Goal: Task Accomplishment & Management: Complete application form

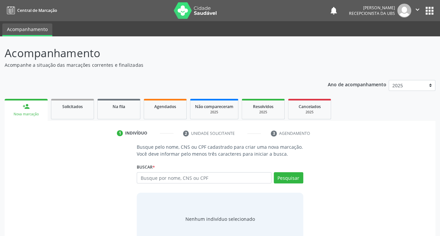
click at [174, 178] on input "text" at bounding box center [204, 177] width 134 height 11
type input "898003446129571"
click at [289, 179] on button "Pesquisar" at bounding box center [288, 177] width 29 height 11
type input "898003446129571"
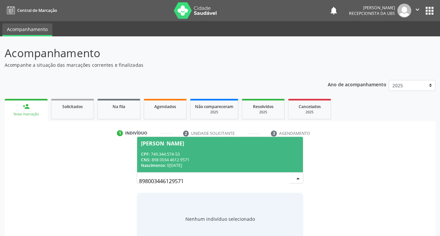
click at [151, 160] on div "CNS: 898 0034 4612 9571" at bounding box center [219, 160] width 157 height 6
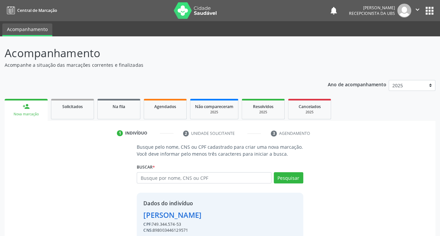
scroll to position [29, 0]
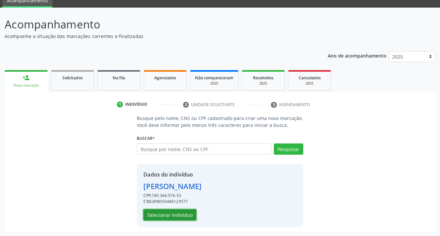
click at [167, 215] on button "Selecionar indivíduo" at bounding box center [169, 214] width 53 height 11
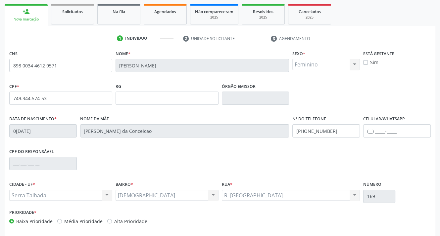
scroll to position [122, 0]
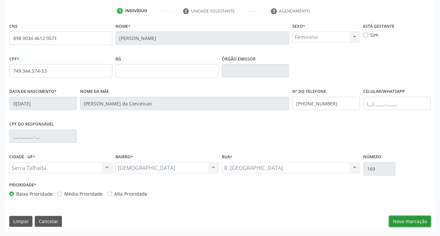
click at [407, 223] on button "Nova marcação" at bounding box center [410, 221] width 42 height 11
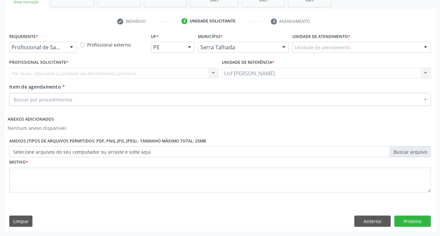
scroll to position [112, 0]
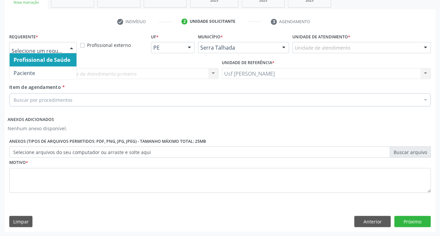
click at [71, 45] on div at bounding box center [71, 47] width 10 height 11
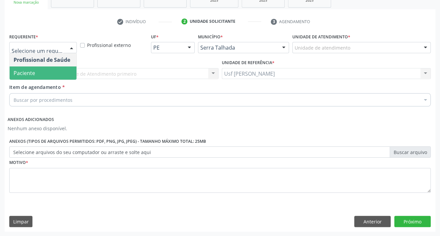
click at [50, 78] on span "Paciente" at bounding box center [43, 72] width 67 height 13
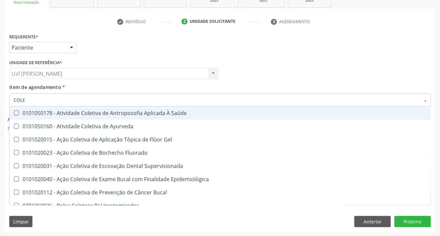
type input "COLES"
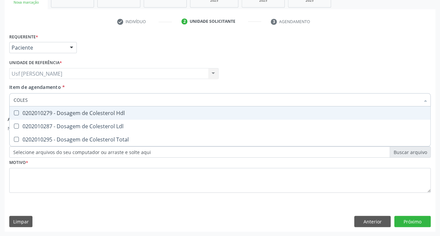
click at [14, 111] on Hdl at bounding box center [16, 112] width 5 height 5
click at [14, 111] on Hdl "checkbox" at bounding box center [12, 113] width 4 height 4
checkbox Hdl "true"
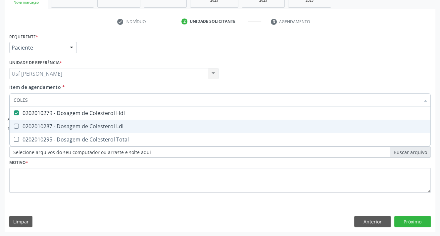
click at [15, 127] on Ldl at bounding box center [16, 126] width 5 height 5
click at [14, 127] on Ldl "checkbox" at bounding box center [12, 126] width 4 height 4
checkbox Ldl "true"
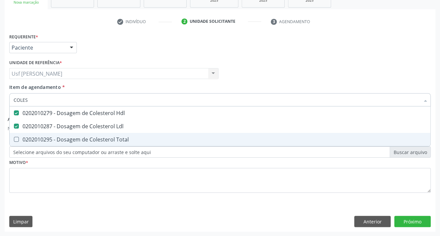
click at [15, 140] on Total at bounding box center [16, 139] width 5 height 5
click at [14, 140] on Total "checkbox" at bounding box center [12, 139] width 4 height 4
checkbox Total "true"
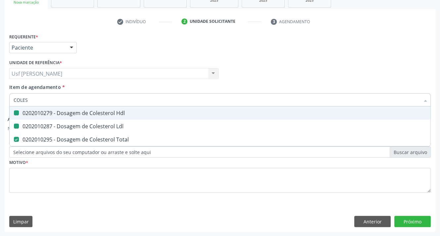
type input "COLE"
checkbox Hdl "false"
checkbox Ldl "false"
checkbox Total "false"
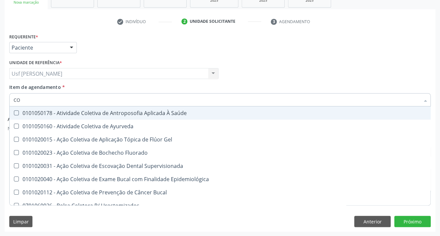
type input "C"
checkbox Hdl "false"
checkbox Ldl "false"
checkbox Total "false"
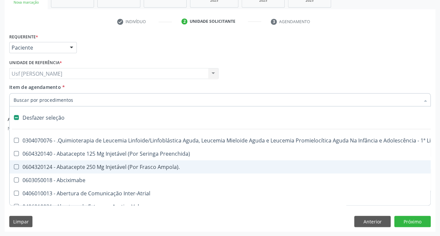
click at [60, 102] on input "Item de agendamento *" at bounding box center [217, 99] width 406 height 13
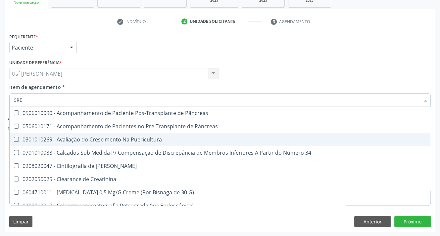
type input "CREA"
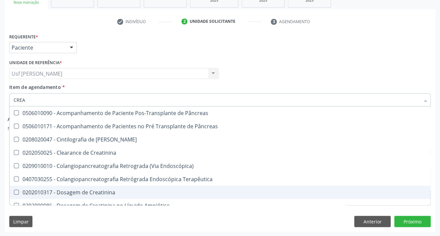
click at [18, 195] on div "0202010317 - Dosagem de Creatinina" at bounding box center [220, 192] width 412 height 5
checkbox Creatinina "true"
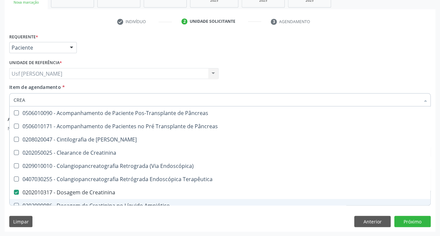
type input "CRE"
checkbox Creatinina "false"
checkbox Oncologia "true"
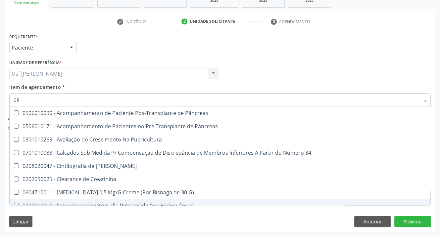
type input "C"
checkbox Creatinina "false"
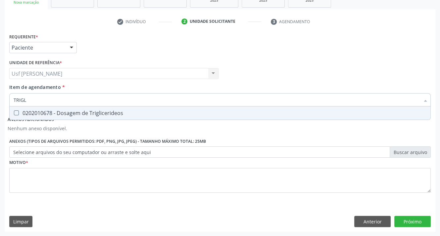
type input "TRIGLI"
click at [16, 111] on Triglicerideos at bounding box center [16, 112] width 5 height 5
click at [14, 111] on Triglicerideos "checkbox" at bounding box center [12, 113] width 4 height 4
checkbox Triglicerideos "true"
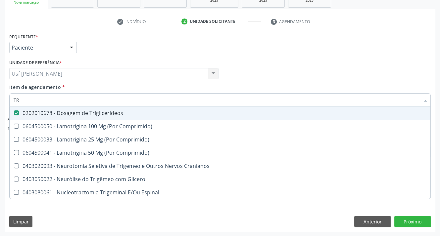
type input "T"
checkbox Triglicerideos "false"
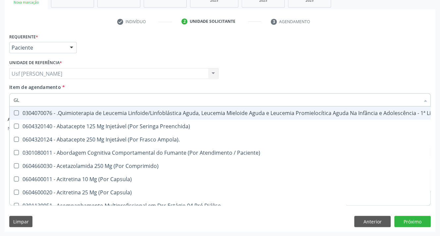
type input "GLI"
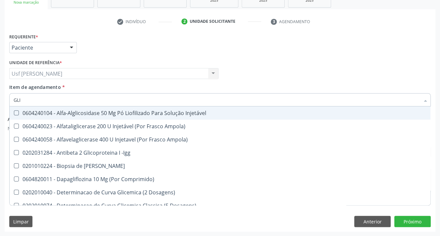
checkbox Triglicerideos "true"
type input "GLIC"
checkbox Derrames "true"
checkbox Triglicerideos "false"
type input "GLICO"
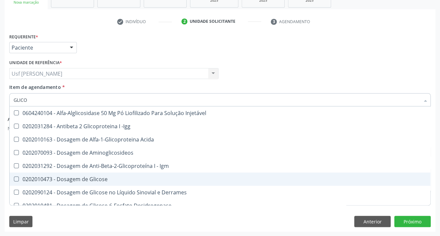
click at [16, 180] on Glicose at bounding box center [16, 179] width 5 height 5
click at [14, 180] on Glicose "checkbox" at bounding box center [12, 179] width 4 height 4
checkbox Glicose "true"
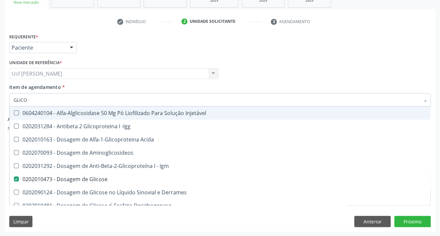
type input "GLIC"
checkbox Glicose "false"
checkbox Glicose "true"
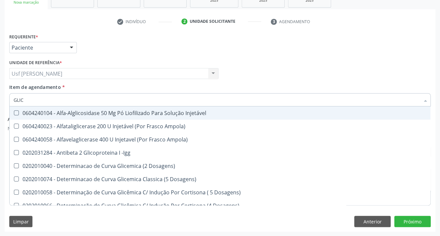
type input "GLI"
checkbox Glicose "false"
checkbox Glicosilada "true"
checkbox Triglicerideos "false"
checkbox Delgada\) "true"
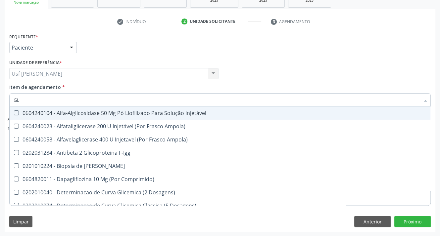
type input "G"
checkbox Glicose "false"
checkbox Triglicerideos "false"
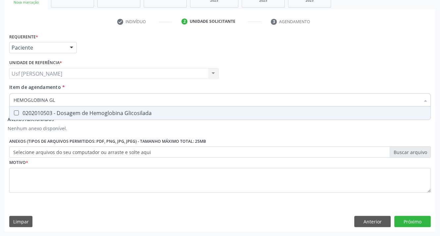
type input "HEMOGLOBINA GLI"
click at [15, 112] on Glicosilada at bounding box center [16, 112] width 5 height 5
click at [14, 112] on Glicosilada "checkbox" at bounding box center [12, 113] width 4 height 4
checkbox Glicosilada "true"
type input "HEMOGLOBINA"
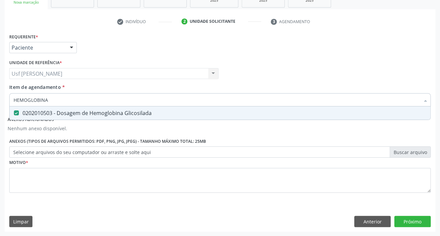
checkbox Glicosilada "false"
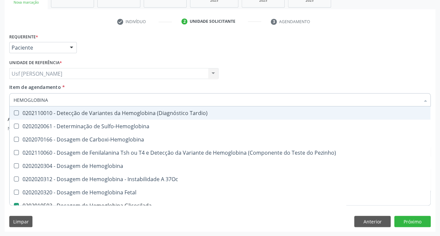
type input "HEMOGLOBIN"
checkbox Glicosilada "false"
checkbox Hematocrito\) "true"
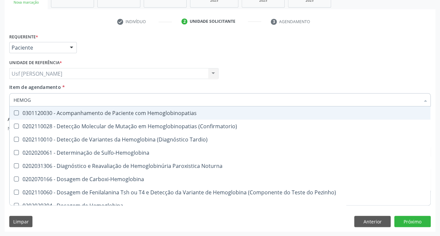
type input "HEMO"
checkbox Glicosilada "false"
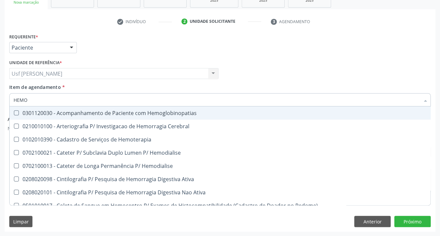
type input "HEM"
checkbox Glicosilada "false"
checkbox Semana\) "true"
type input "H"
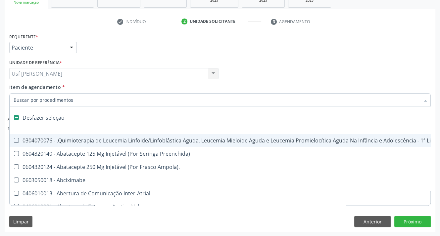
checkbox Trabalho "false"
checkbox Cística "false"
type input "HE"
checkbox Cística "true"
type input "HEMO"
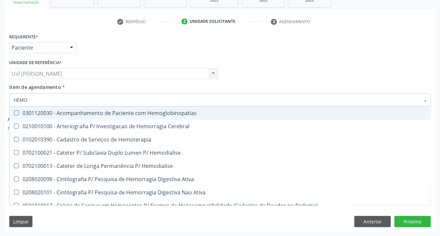
checkbox Glicosilada "true"
checkbox Semana\) "false"
checkbox Hemoptise "false"
type input "HEMOG"
checkbox Tardio\) "true"
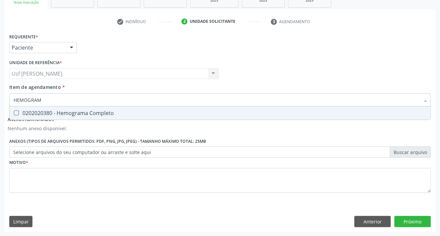
type input "HEMOGRAMA"
click at [16, 112] on Completo at bounding box center [16, 112] width 5 height 5
click at [14, 112] on Completo "checkbox" at bounding box center [12, 113] width 4 height 4
checkbox Completo "true"
type input "HEMOG"
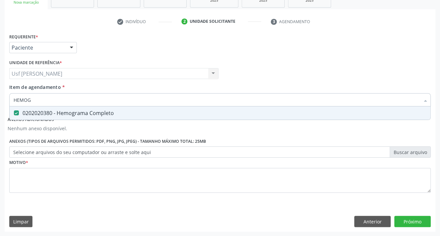
checkbox Completo "false"
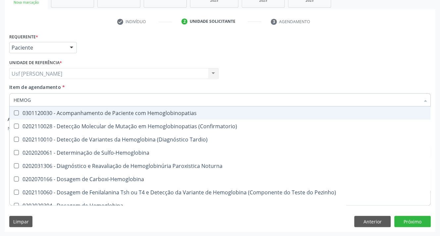
type input "HEMO"
checkbox Glicosilada "false"
checkbox Completo "false"
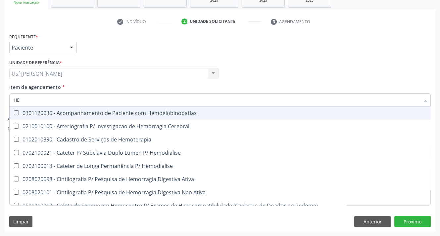
type input "H"
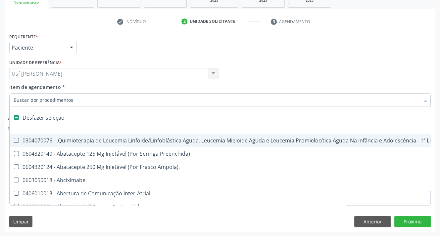
checkbox Lei "false"
checkbox Trabalho "false"
checkbox Aparentado "false"
checkbox Cística "false"
checkbox Pâncreas "false"
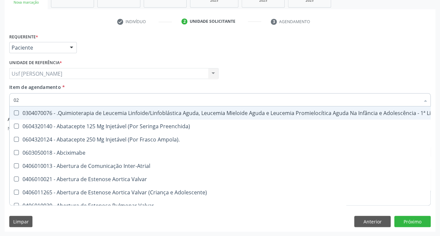
type input "020"
checkbox Comprimido\) "true"
checkbox Lenta\) "true"
checkbox Ml\) "true"
checkbox Tireoide "true"
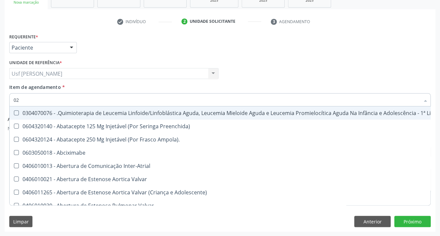
checkbox Transplantado "true"
checkbox Linha "true"
checkbox \(Par\) "true"
checkbox Dentária "false"
checkbox Antibiotico "false"
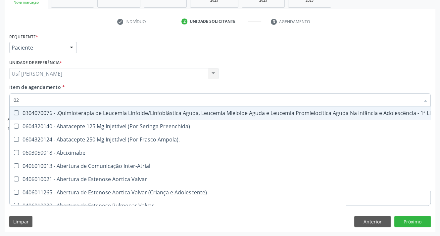
checkbox Antibiotico "false"
checkbox \(Liquido\) "false"
checkbox Coclear "false"
checkbox Orofacial "false"
checkbox Embolizante "false"
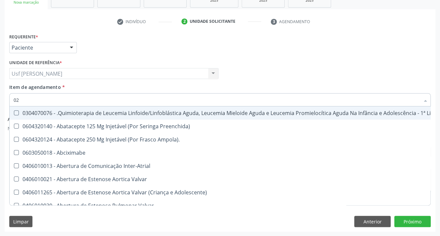
checkbox Per-Operatoria "true"
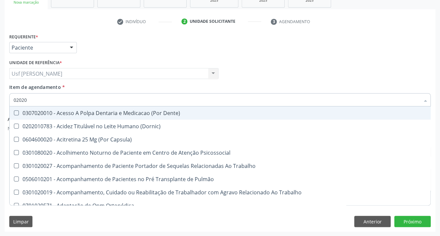
type input "020202"
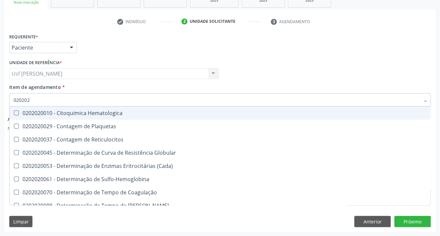
checkbox Completo "true"
type input "0202020"
checkbox Hematocrito "true"
checkbox Completo "false"
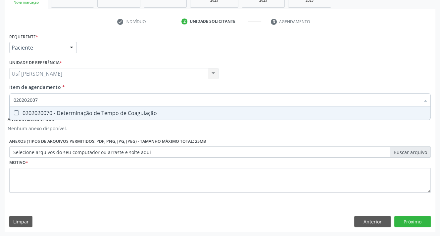
type input "0202020070"
click at [16, 112] on Coagulação at bounding box center [16, 112] width 5 height 5
click at [14, 112] on Coagulação "checkbox" at bounding box center [12, 113] width 4 height 4
checkbox Coagulação "true"
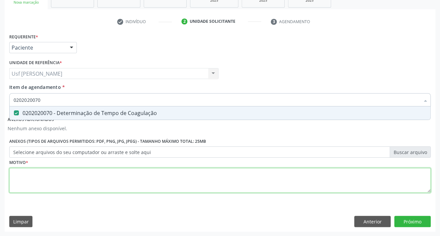
click at [30, 175] on div "Requerente * Paciente Profissional de Saúde Paciente Nenhum resultado encontrad…" at bounding box center [219, 117] width 421 height 170
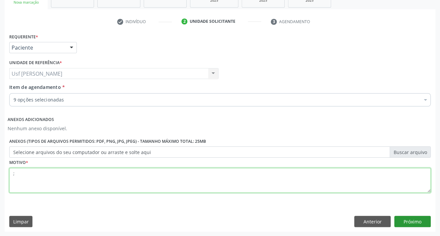
type textarea ";"
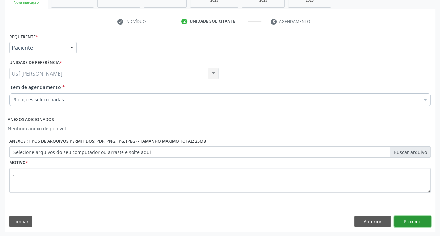
click at [410, 220] on button "Próximo" at bounding box center [412, 221] width 36 height 11
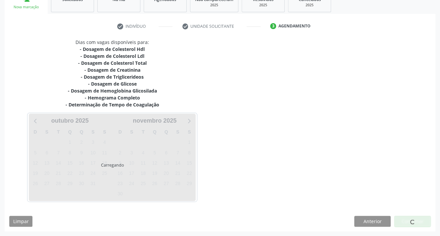
scroll to position [107, 0]
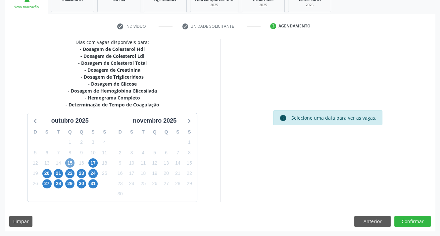
click at [68, 160] on span "15" at bounding box center [69, 162] width 9 height 9
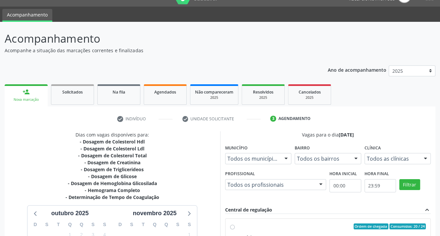
scroll to position [114, 0]
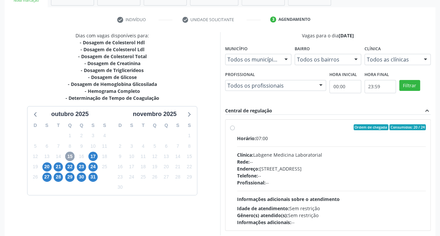
click at [70, 156] on span "15" at bounding box center [69, 156] width 9 height 9
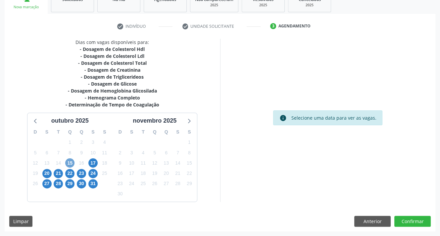
scroll to position [107, 0]
click at [68, 161] on span "15" at bounding box center [69, 162] width 9 height 9
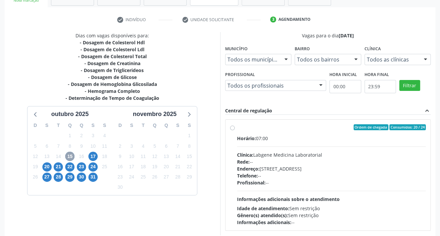
scroll to position [0, 0]
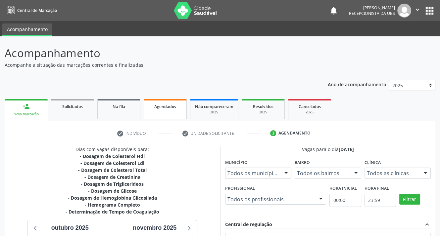
click at [163, 114] on link "Agendados" at bounding box center [165, 109] width 43 height 21
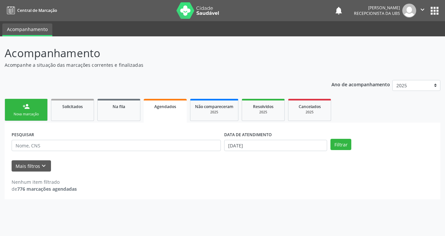
click at [21, 115] on div "Nova marcação" at bounding box center [26, 114] width 33 height 5
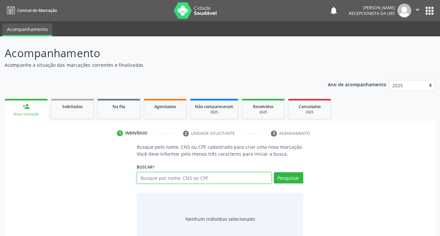
click at [187, 182] on input "text" at bounding box center [204, 177] width 134 height 11
type input "89 8004 509567504"
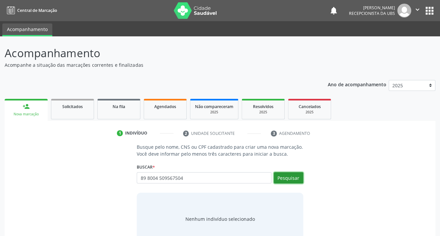
click at [291, 177] on button "Pesquisar" at bounding box center [288, 177] width 29 height 11
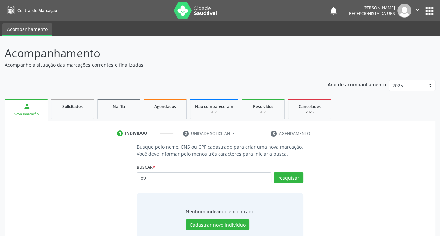
type input "8"
type input "898004509567504"
click at [293, 178] on button "Pesquisar" at bounding box center [288, 177] width 29 height 11
type input "8"
